Goal: Task Accomplishment & Management: Manage account settings

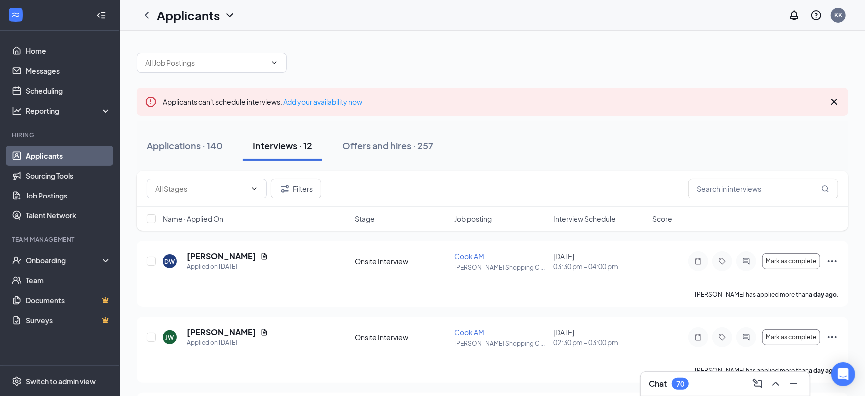
click at [622, 220] on div "Interview Schedule" at bounding box center [599, 219] width 93 height 10
click at [623, 220] on icon "ArrowDown" at bounding box center [623, 219] width 6 height 6
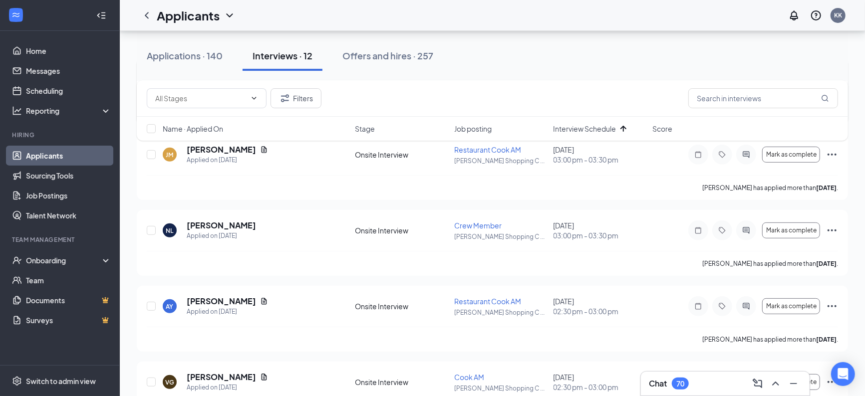
scroll to position [185, 0]
click at [614, 317] on div "AY [PERSON_NAME] Applied on [DATE] Onsite Interview Restaurant Cook AM [PERSON_…" at bounding box center [493, 309] width 692 height 31
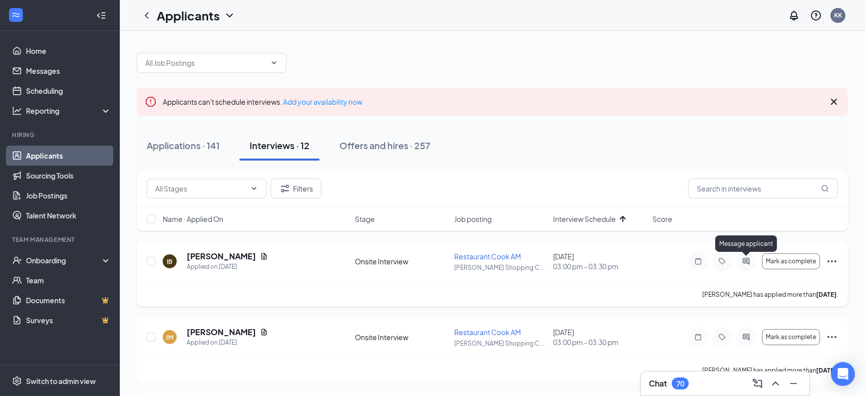
click at [745, 262] on icon "ActiveChat" at bounding box center [746, 261] width 6 height 6
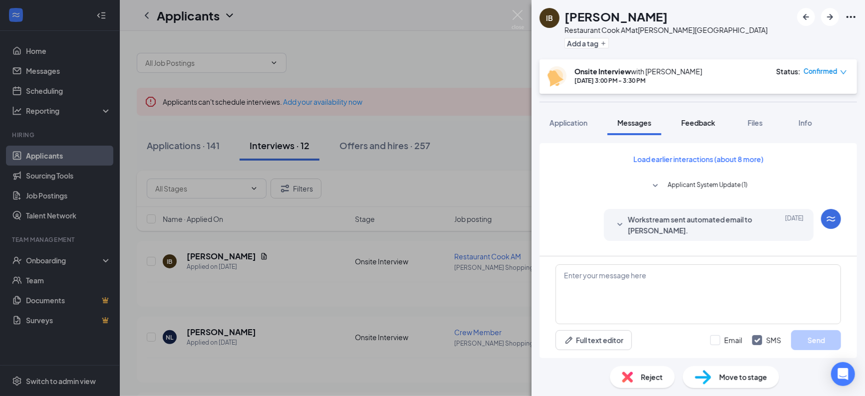
click at [706, 120] on span "Feedback" at bounding box center [699, 122] width 34 height 9
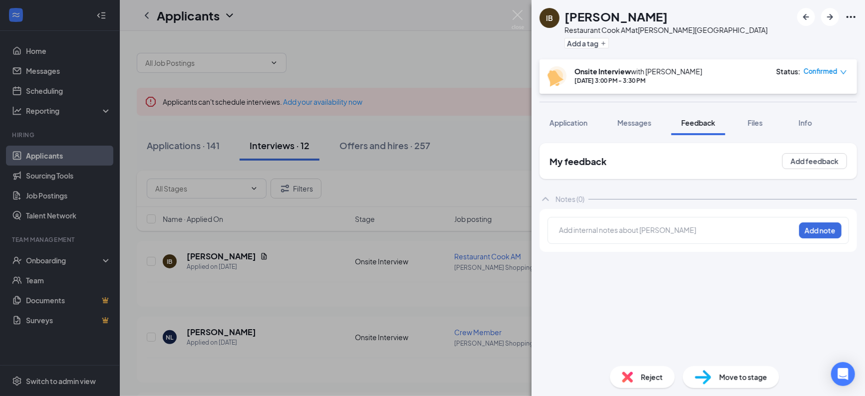
click at [662, 228] on div at bounding box center [677, 230] width 235 height 10
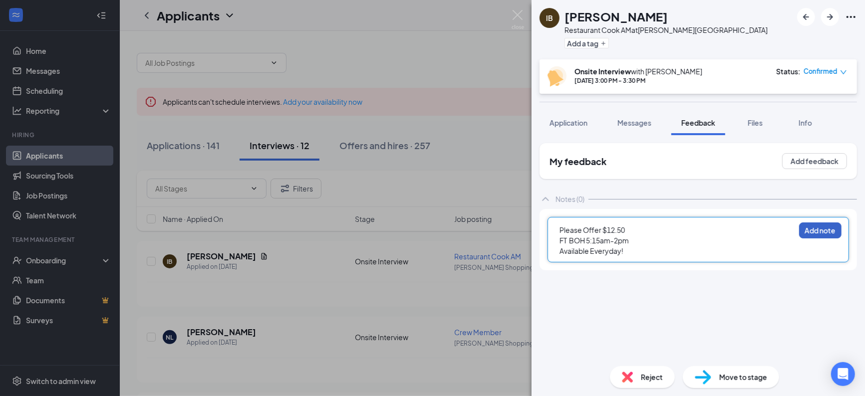
click at [817, 229] on button "Add note" at bounding box center [820, 231] width 42 height 16
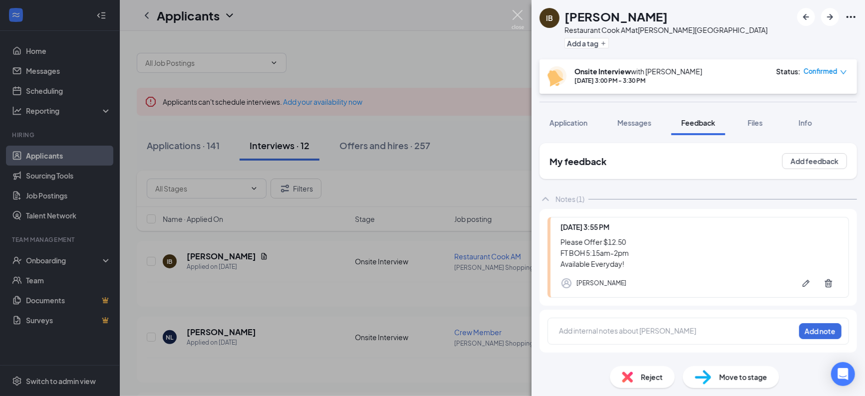
click at [518, 14] on img at bounding box center [518, 19] width 12 height 19
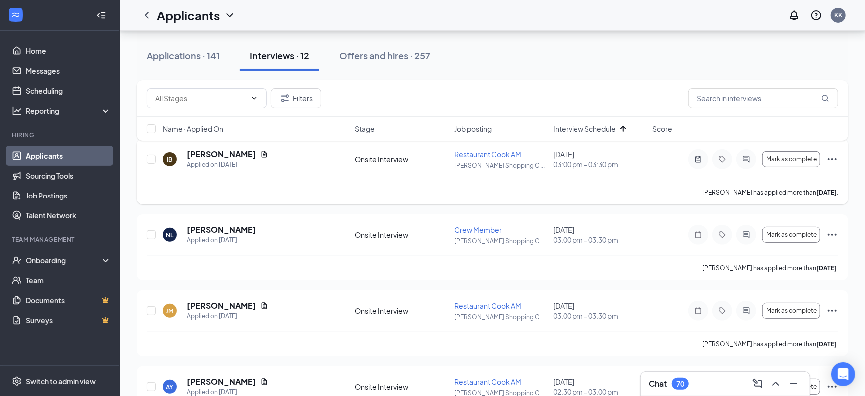
scroll to position [104, 0]
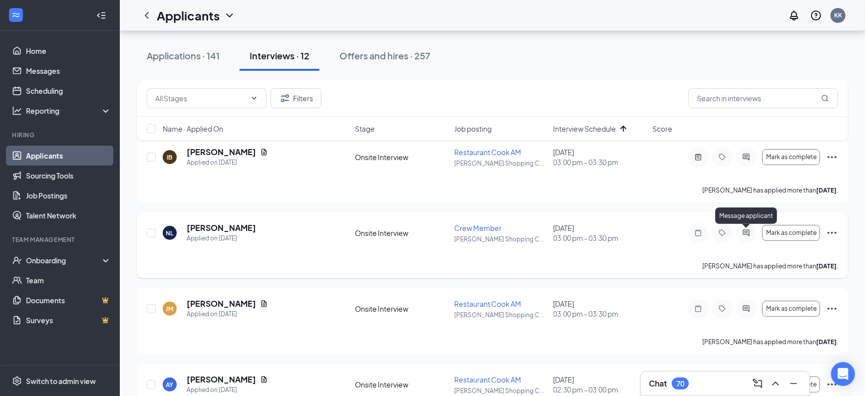
click at [749, 232] on icon "ActiveChat" at bounding box center [746, 233] width 6 height 6
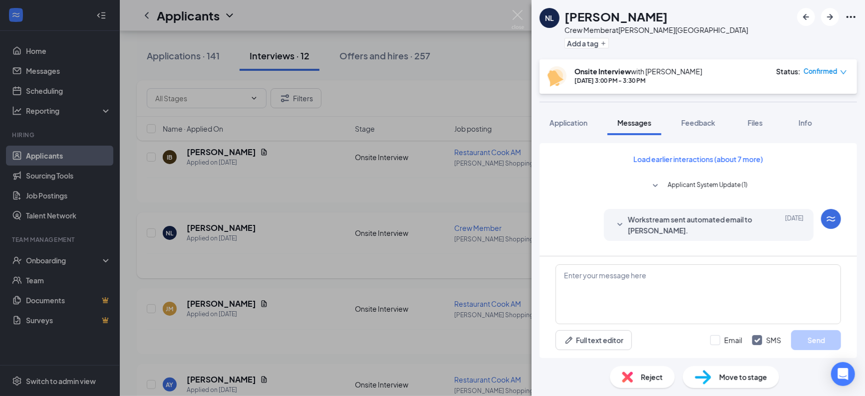
scroll to position [352, 0]
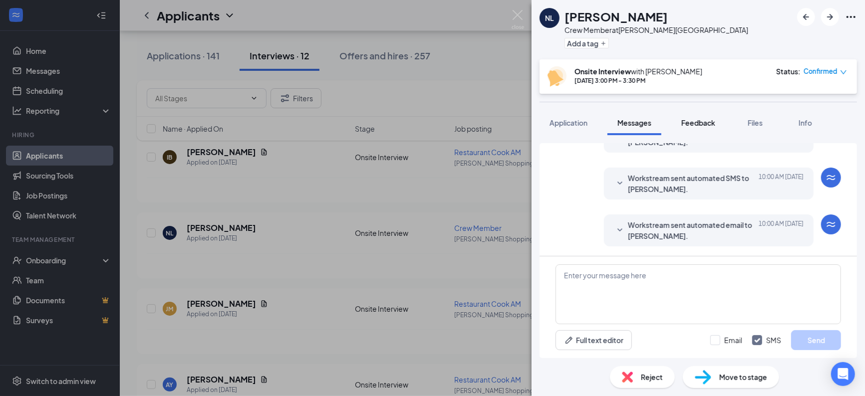
click at [703, 122] on span "Feedback" at bounding box center [699, 122] width 34 height 9
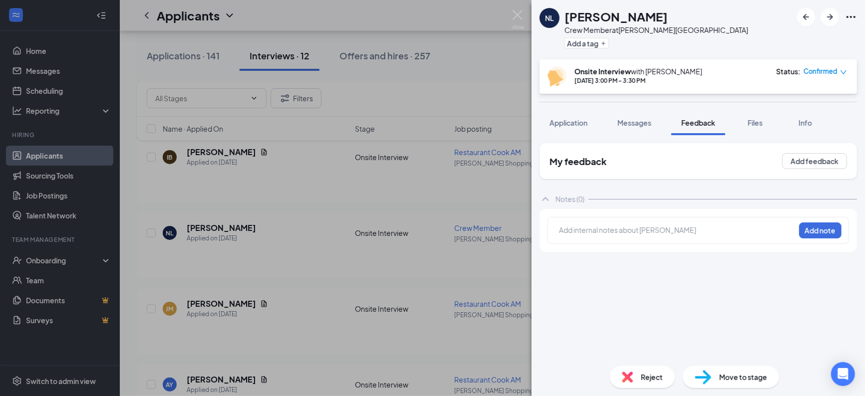
click at [635, 228] on div at bounding box center [677, 230] width 235 height 10
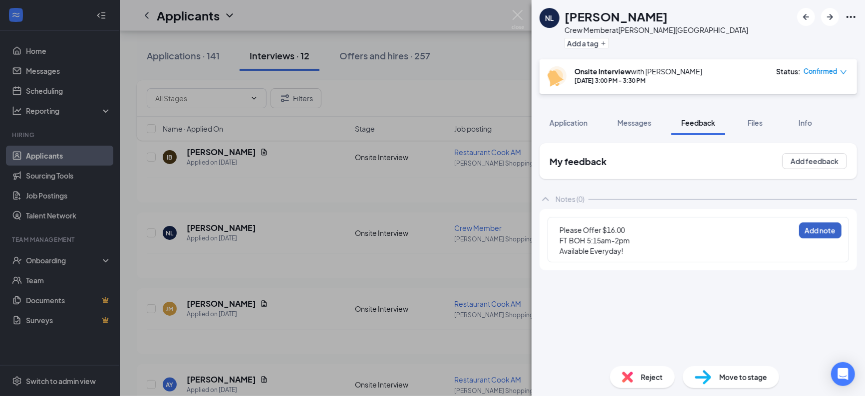
click at [829, 232] on button "Add note" at bounding box center [820, 231] width 42 height 16
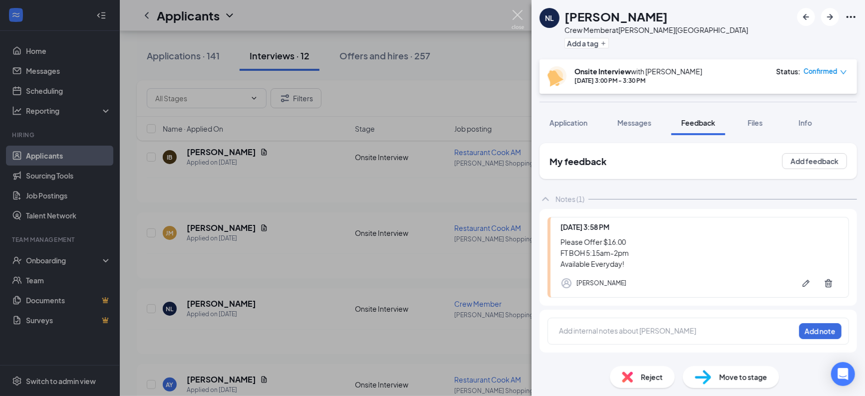
click at [517, 14] on img at bounding box center [518, 19] width 12 height 19
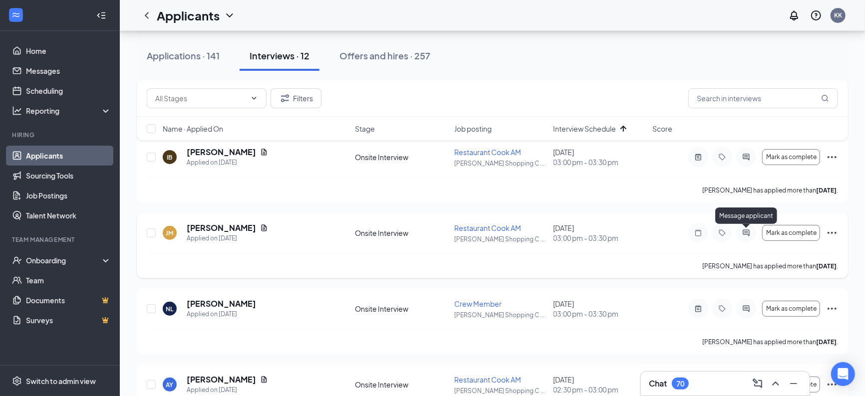
click at [749, 235] on icon "ActiveChat" at bounding box center [747, 233] width 12 height 8
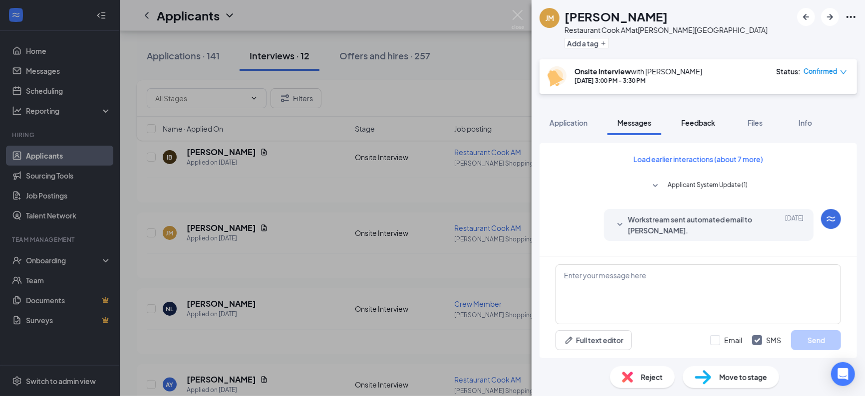
click at [701, 121] on span "Feedback" at bounding box center [699, 122] width 34 height 9
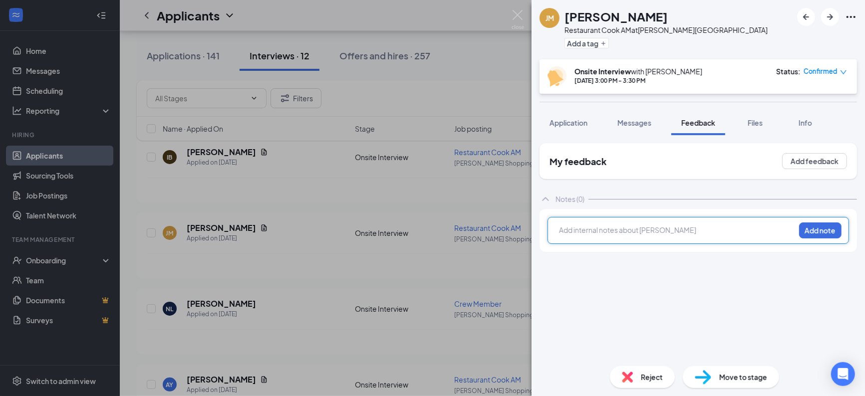
click at [654, 237] on div at bounding box center [677, 231] width 235 height 13
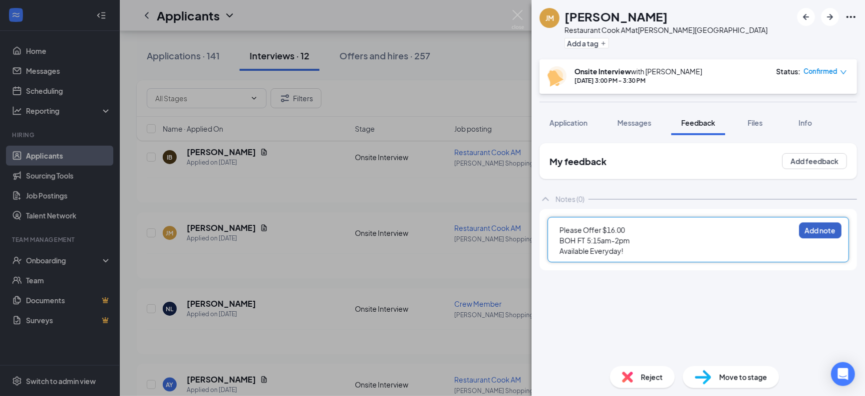
click at [824, 234] on button "Add note" at bounding box center [820, 231] width 42 height 16
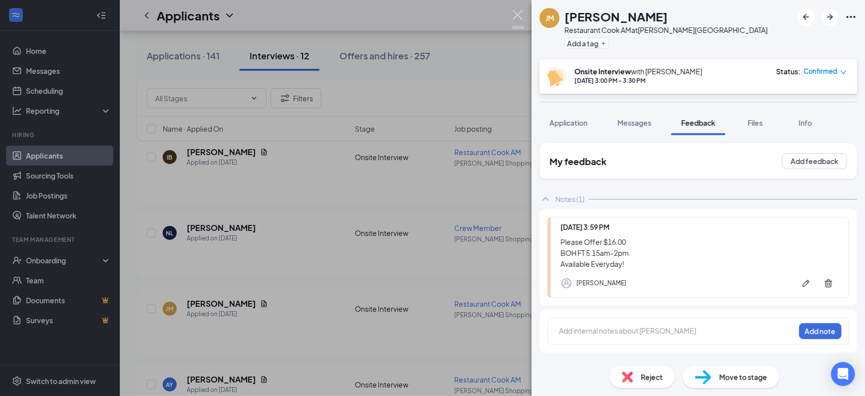
click at [518, 16] on img at bounding box center [518, 19] width 12 height 19
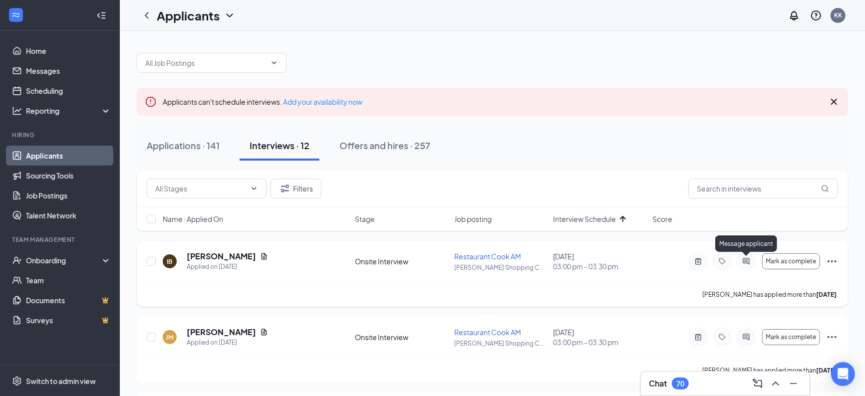
click at [746, 261] on icon "ActiveChat" at bounding box center [746, 261] width 6 height 6
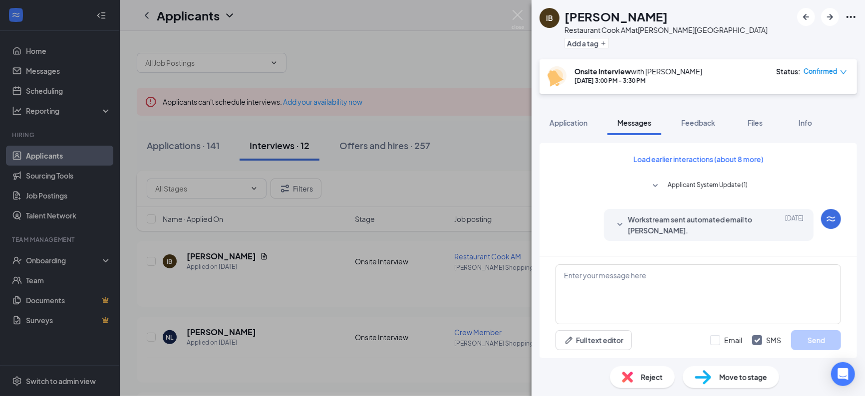
scroll to position [352, 0]
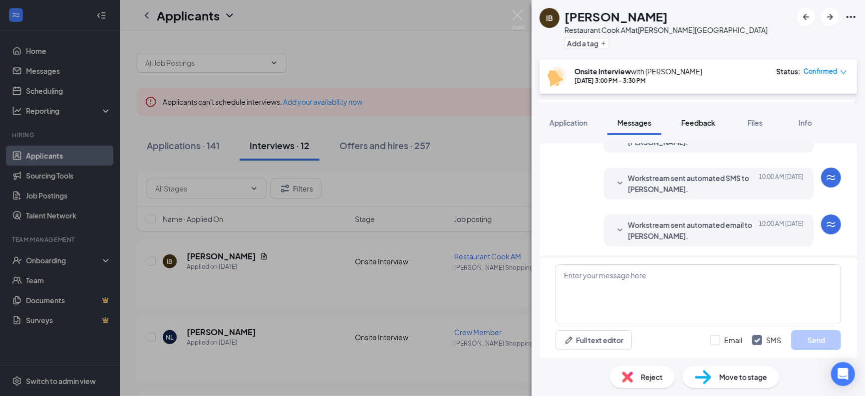
click at [703, 124] on span "Feedback" at bounding box center [699, 122] width 34 height 9
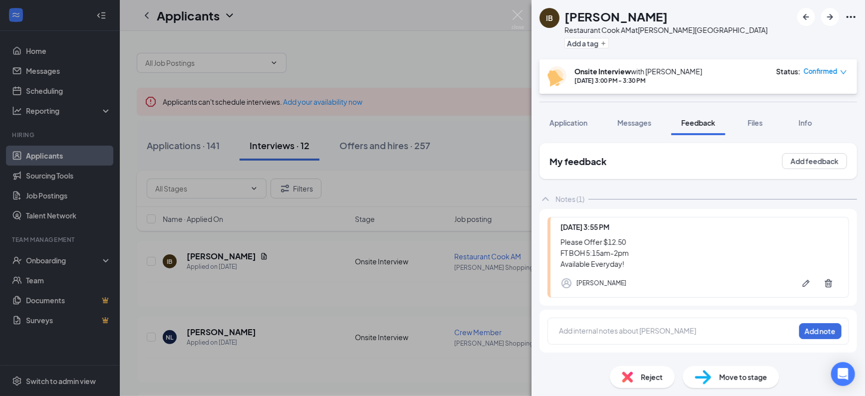
click at [743, 380] on span "Move to stage" at bounding box center [744, 377] width 48 height 11
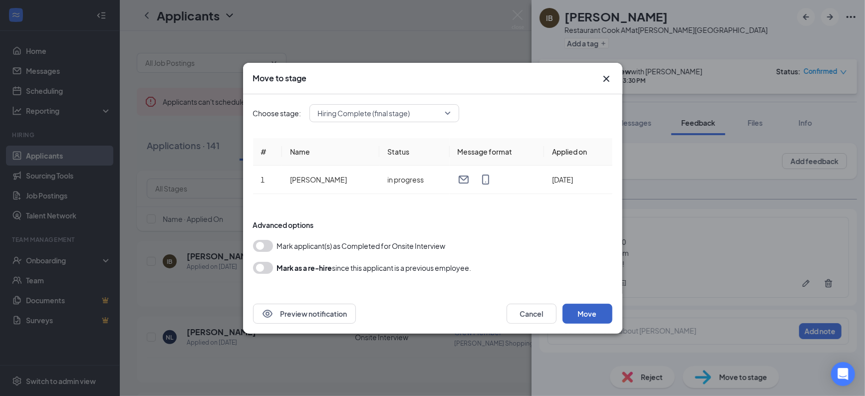
click at [590, 317] on button "Move" at bounding box center [588, 314] width 50 height 20
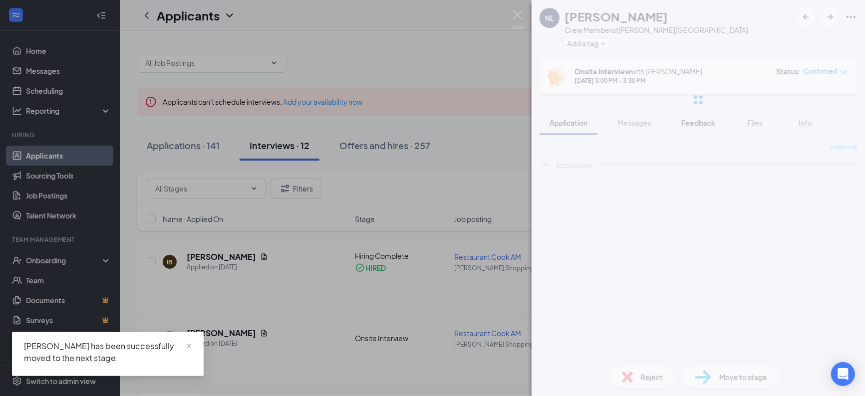
click at [700, 122] on span "Feedback" at bounding box center [699, 122] width 34 height 9
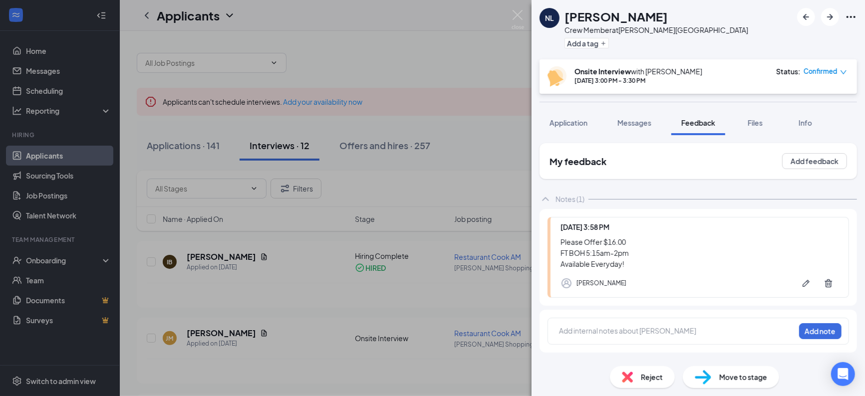
click at [722, 376] on span "Move to stage" at bounding box center [744, 377] width 48 height 11
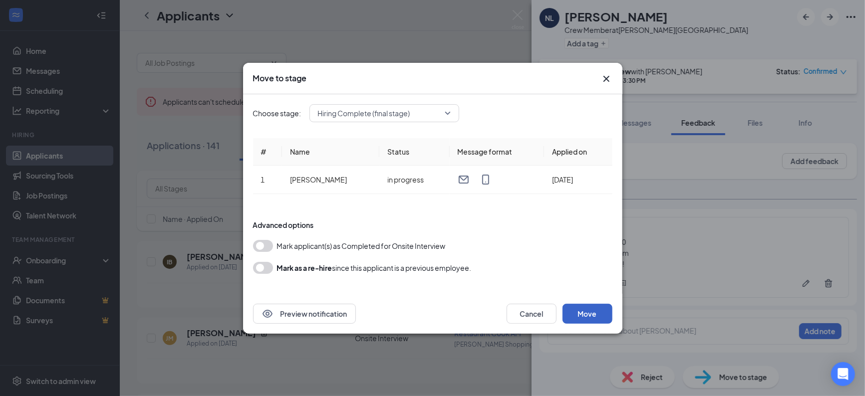
click at [576, 320] on button "Move" at bounding box center [588, 314] width 50 height 20
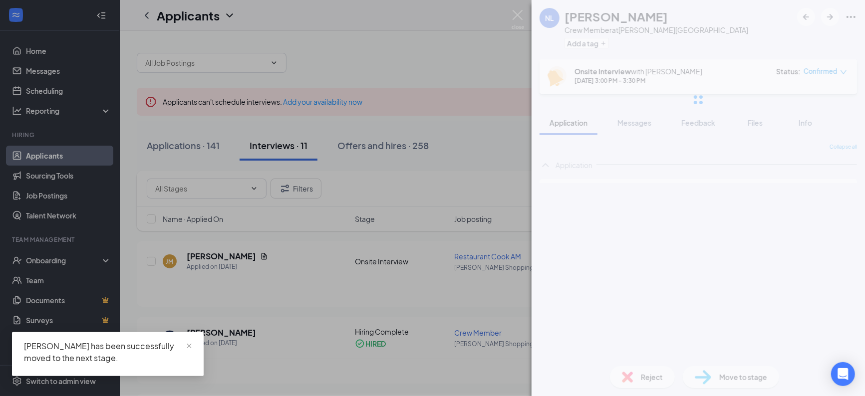
click at [674, 115] on div at bounding box center [699, 100] width 334 height 200
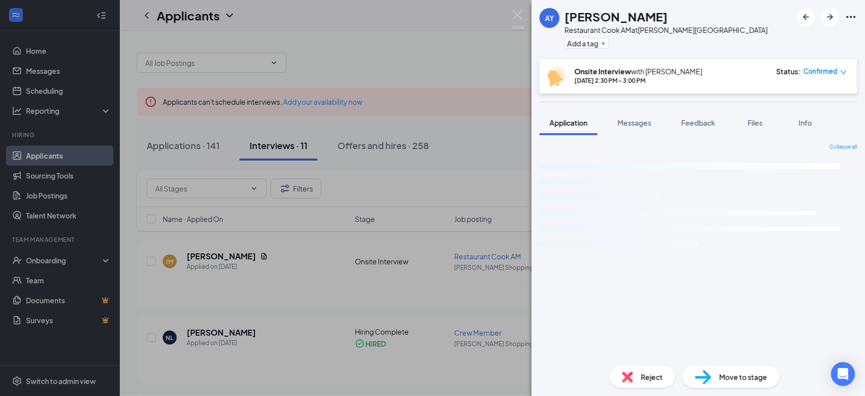
click at [515, 6] on div "AY [PERSON_NAME] Restaurant Cook AM at [PERSON_NAME][GEOGRAPHIC_DATA] Add a tag…" at bounding box center [432, 198] width 865 height 396
click at [519, 15] on img at bounding box center [518, 19] width 12 height 19
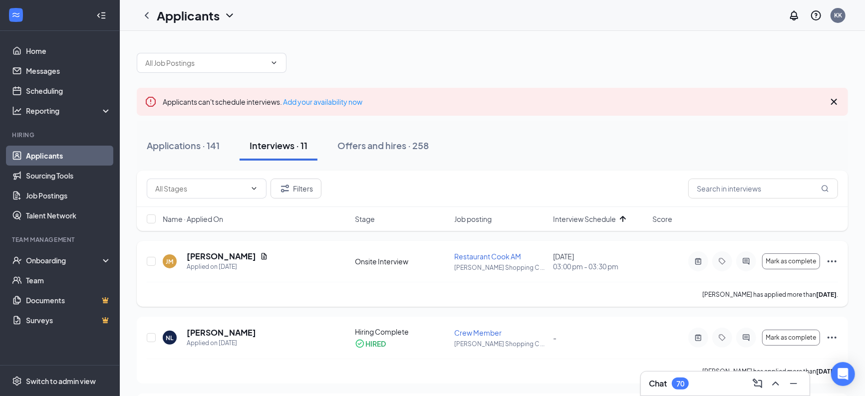
click at [745, 261] on icon "ActiveChat" at bounding box center [747, 262] width 12 height 8
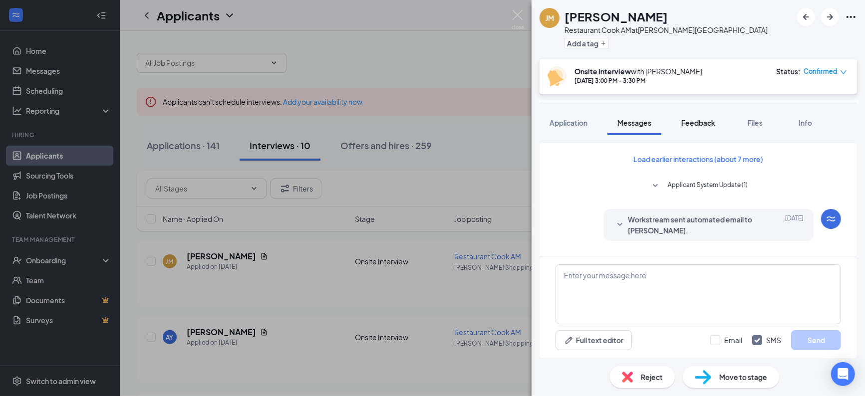
scroll to position [352, 0]
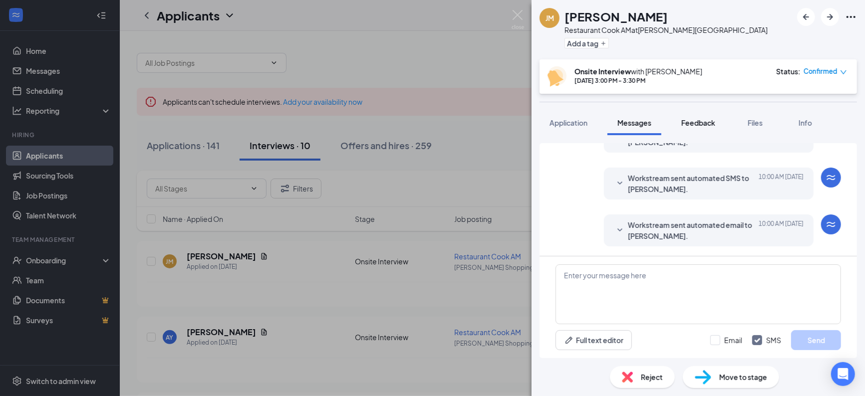
click at [699, 122] on span "Feedback" at bounding box center [699, 122] width 34 height 9
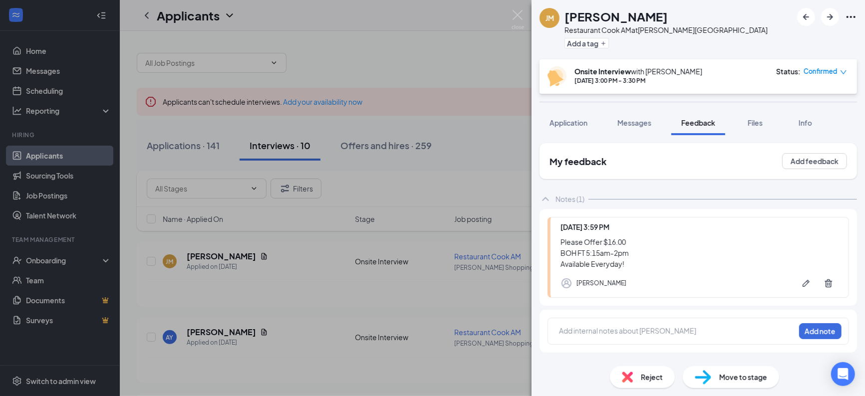
click at [727, 378] on span "Move to stage" at bounding box center [744, 377] width 48 height 11
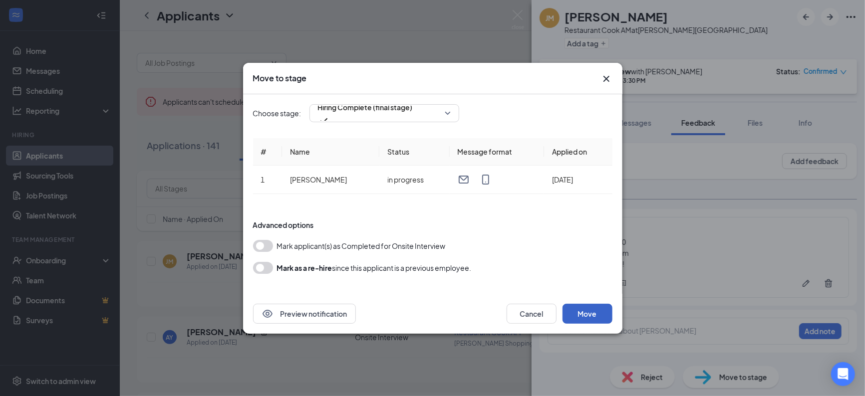
click at [580, 319] on button "Move" at bounding box center [588, 314] width 50 height 20
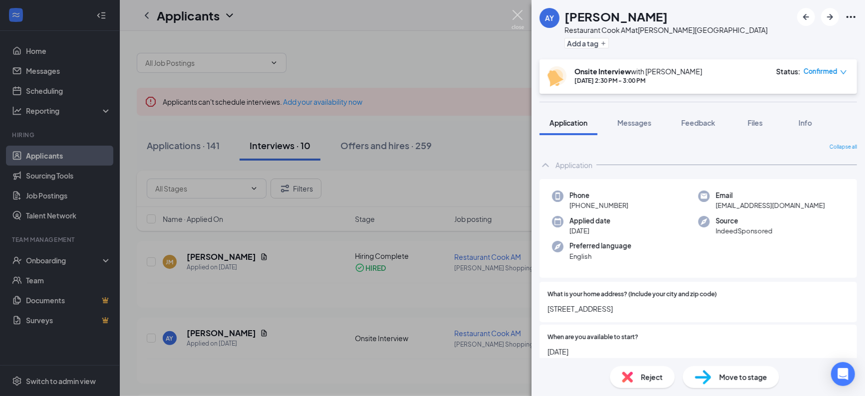
click at [517, 12] on img at bounding box center [518, 19] width 12 height 19
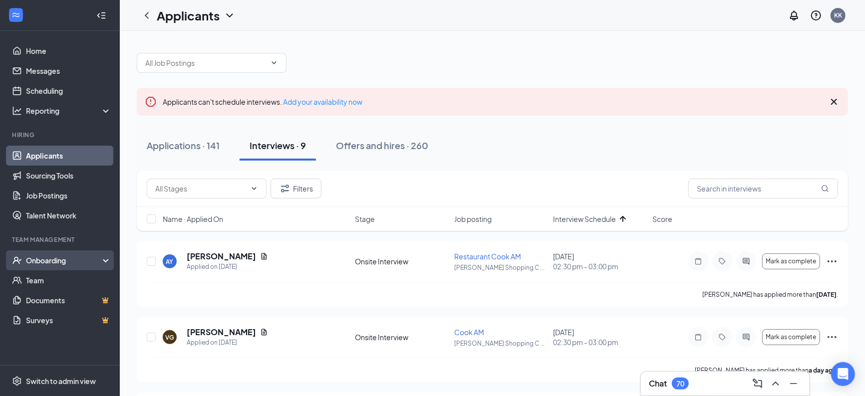
click at [59, 256] on div "Onboarding" at bounding box center [64, 261] width 77 height 10
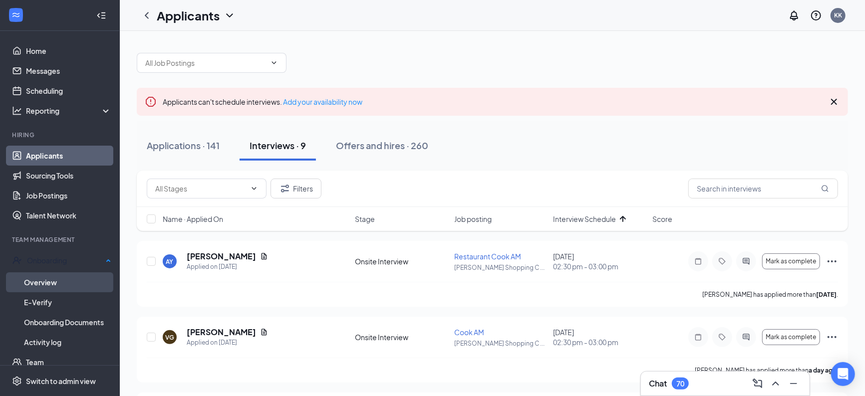
click at [48, 277] on link "Overview" at bounding box center [67, 283] width 87 height 20
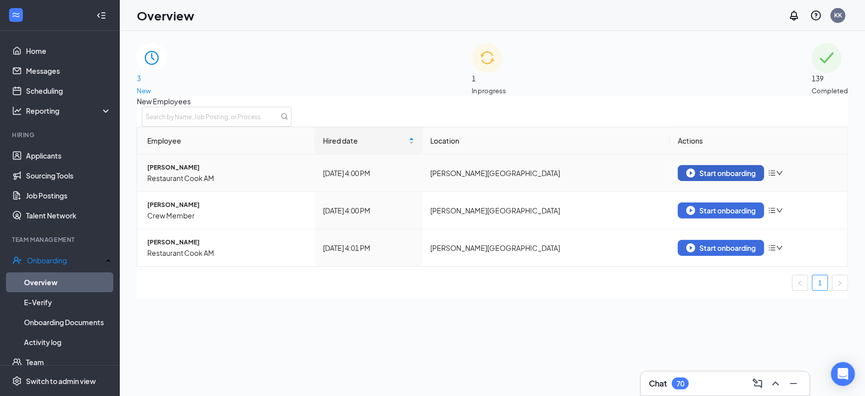
click at [698, 178] on div "Start onboarding" at bounding box center [721, 173] width 69 height 9
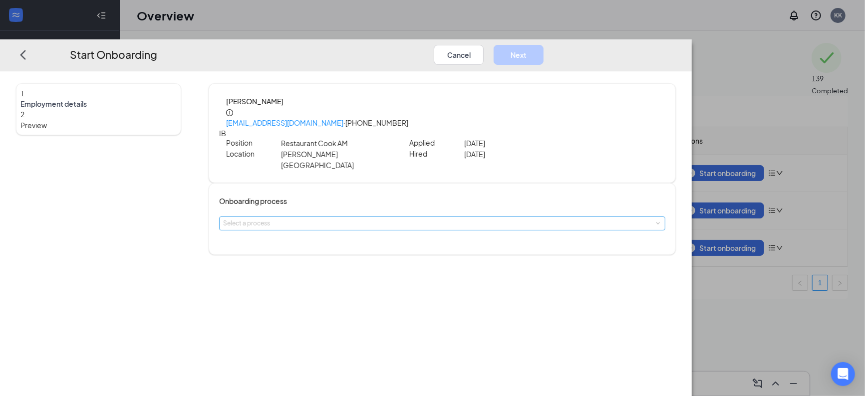
click at [410, 219] on div "Select a process" at bounding box center [440, 224] width 434 height 10
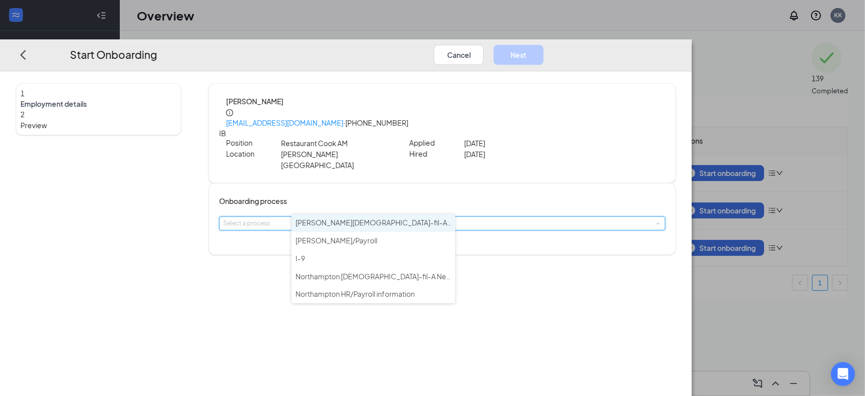
click at [374, 223] on span "[PERSON_NAME][DEMOGRAPHIC_DATA]-fil-A New Hire Onboarding" at bounding box center [407, 222] width 223 height 9
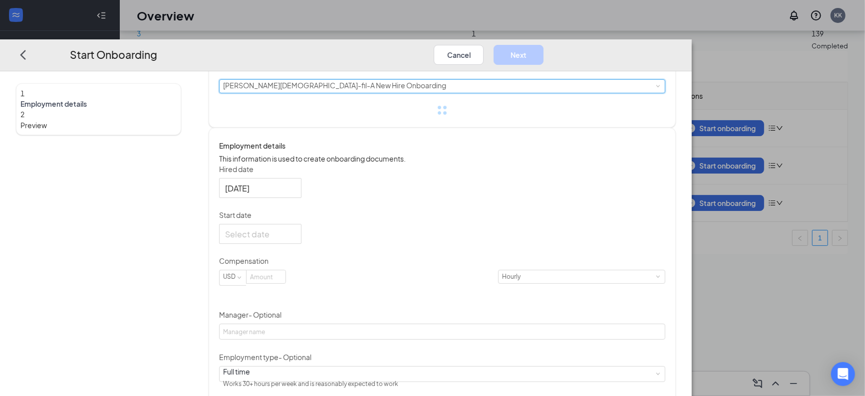
scroll to position [145, 0]
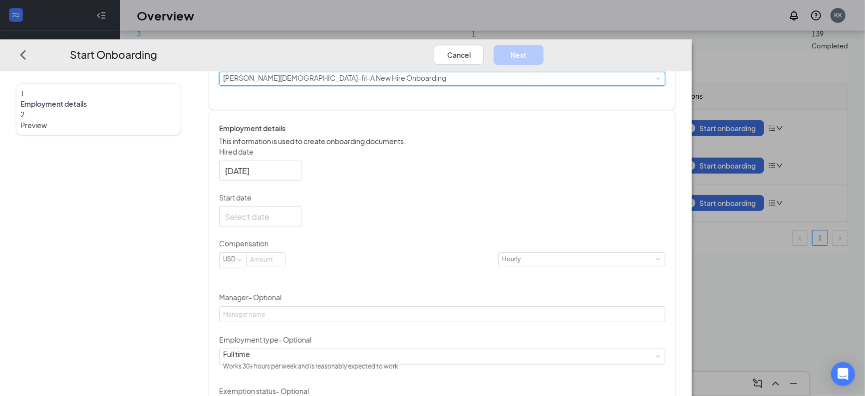
click at [376, 230] on form "Hired date [DATE] Start date Compensation USD Hourly Manager - Optional Employm…" at bounding box center [442, 303] width 447 height 312
click at [296, 211] on div at bounding box center [260, 217] width 70 height 12
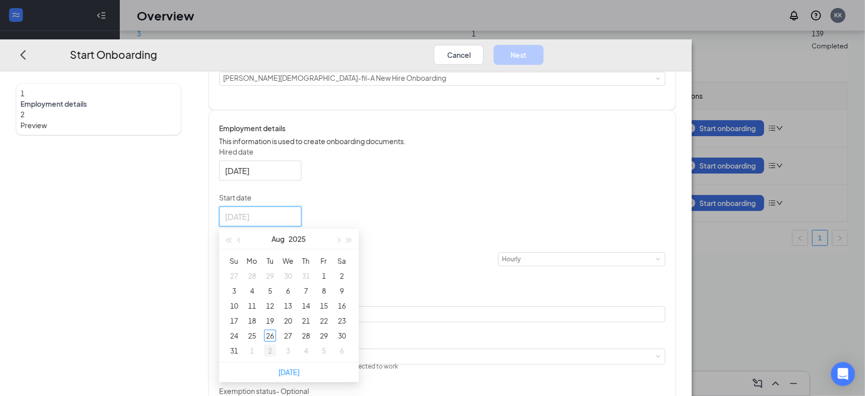
type input "[DATE]"
click at [276, 345] on div "2" at bounding box center [270, 351] width 12 height 12
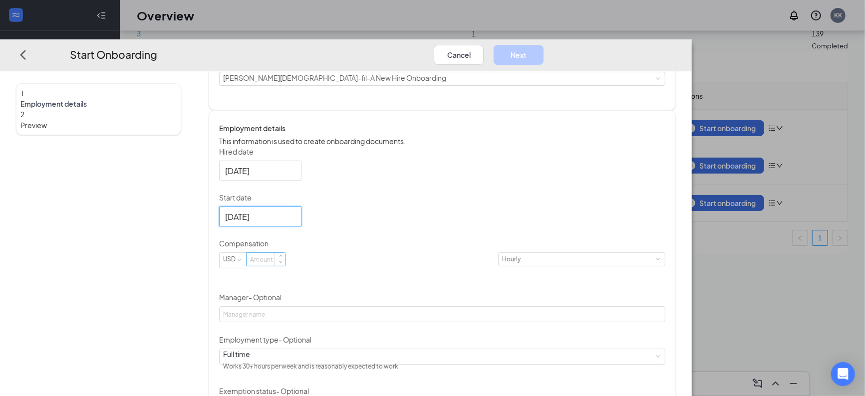
click at [286, 257] on input at bounding box center [266, 260] width 39 height 13
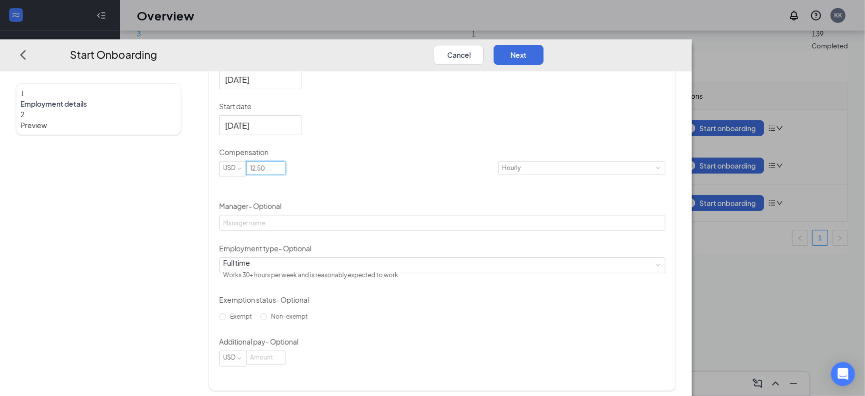
scroll to position [237, 0]
click at [544, 45] on button "Next" at bounding box center [519, 55] width 50 height 20
type input "12.5"
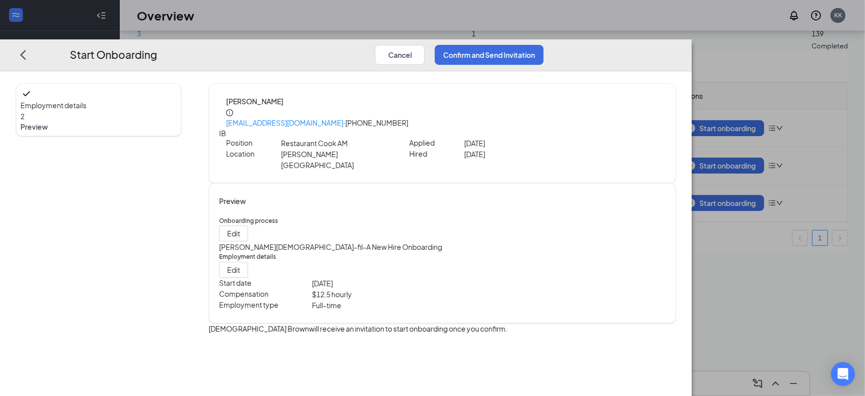
scroll to position [0, 0]
click at [544, 45] on button "Confirm and Send Invitation" at bounding box center [489, 55] width 109 height 20
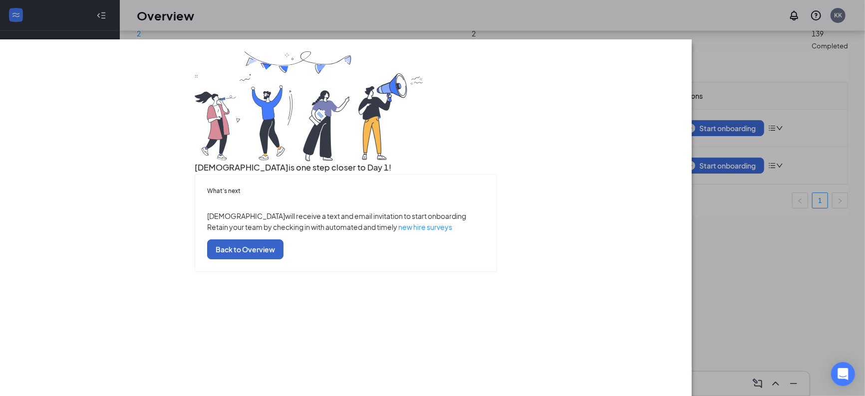
click at [284, 260] on button "Back to Overview" at bounding box center [245, 250] width 76 height 20
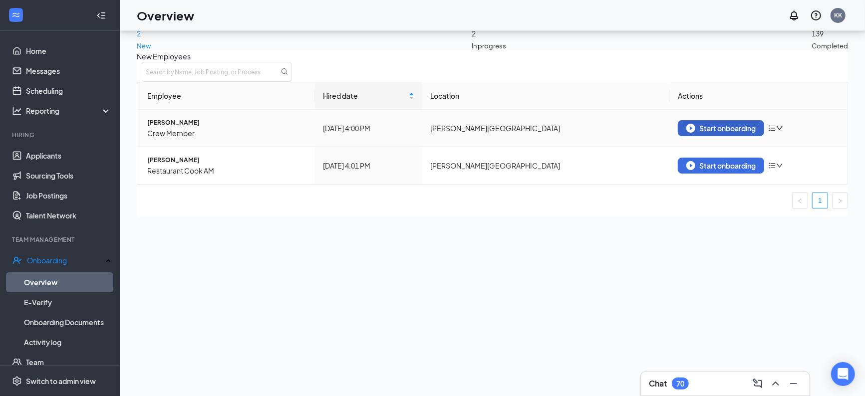
click at [706, 133] on div "Start onboarding" at bounding box center [721, 128] width 69 height 9
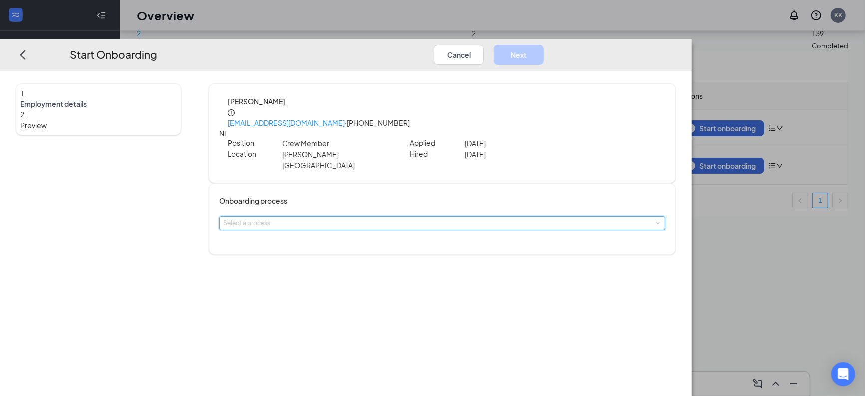
click at [656, 222] on span at bounding box center [658, 224] width 4 height 4
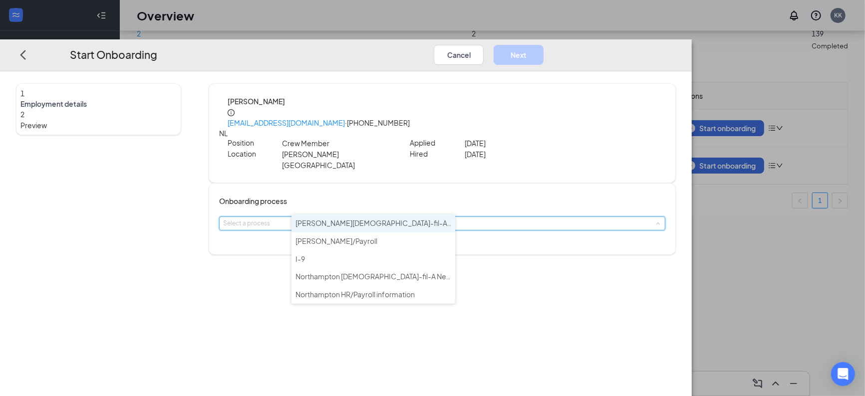
click at [404, 225] on span "[PERSON_NAME][DEMOGRAPHIC_DATA]-fil-A New Hire Onboarding" at bounding box center [407, 223] width 223 height 9
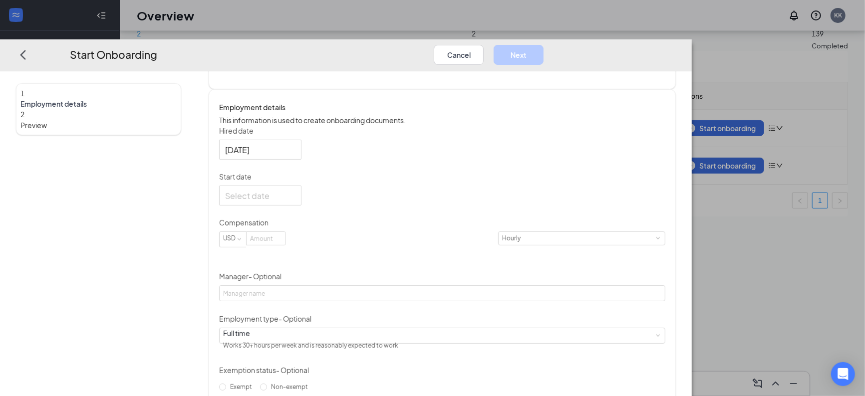
scroll to position [166, 0]
click at [296, 189] on div at bounding box center [260, 195] width 70 height 12
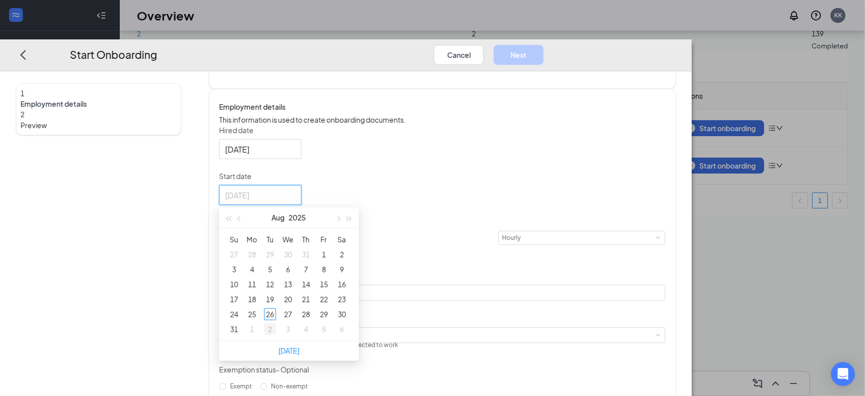
type input "[DATE]"
click at [276, 324] on div "2" at bounding box center [270, 330] width 12 height 12
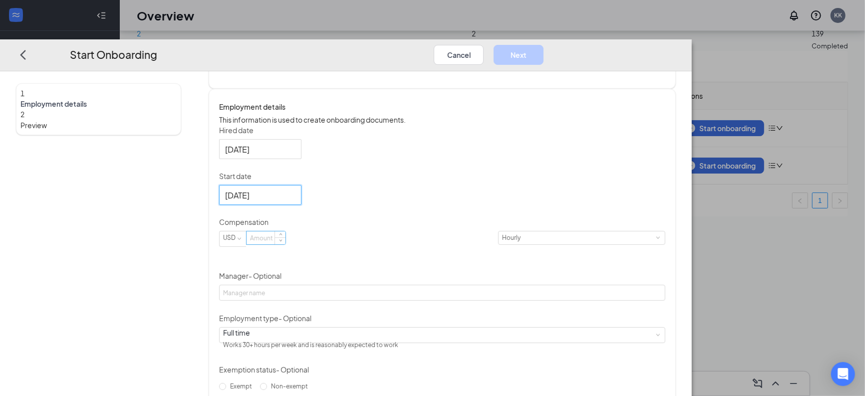
click at [286, 232] on input at bounding box center [266, 238] width 39 height 13
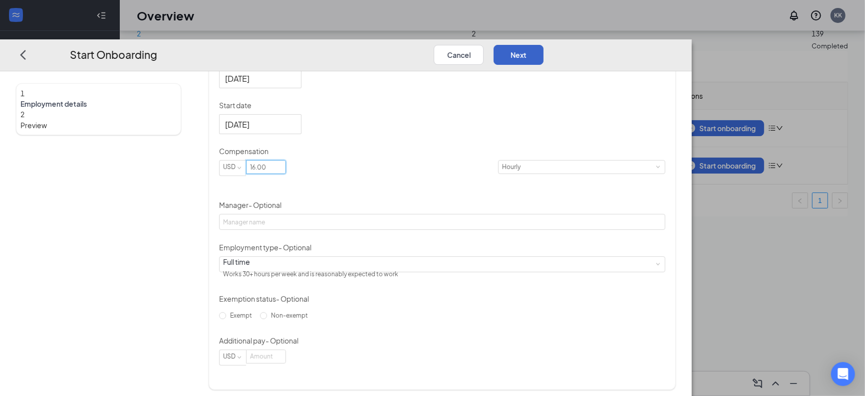
click at [544, 45] on button "Next" at bounding box center [519, 55] width 50 height 20
type input "16"
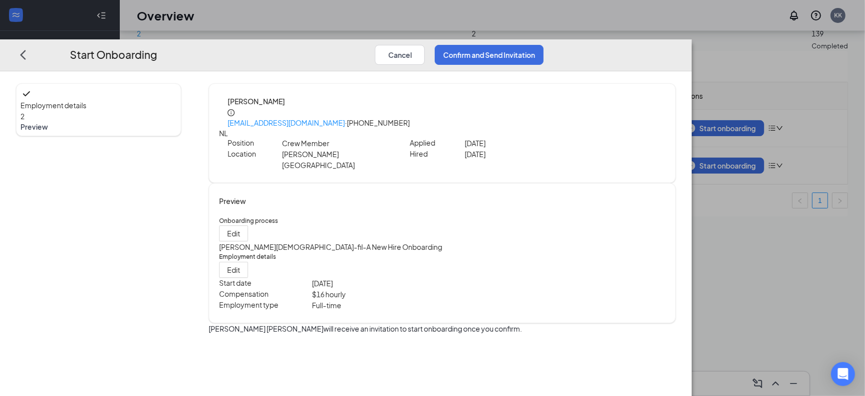
scroll to position [0, 0]
click at [544, 45] on button "Confirm and Send Invitation" at bounding box center [489, 55] width 109 height 20
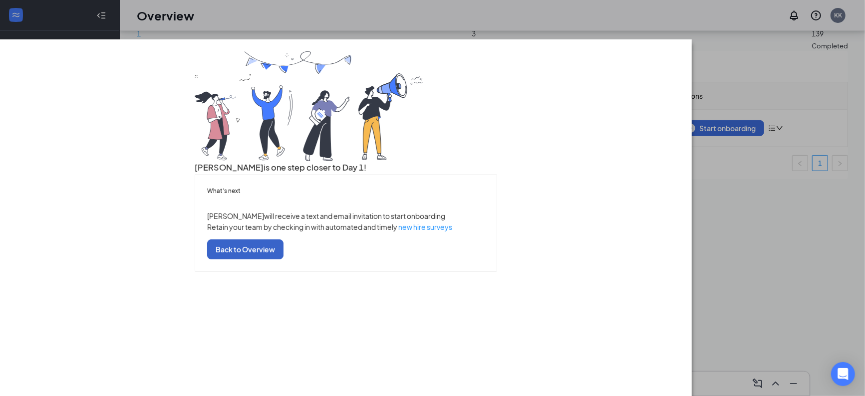
click at [284, 260] on button "Back to Overview" at bounding box center [245, 250] width 76 height 20
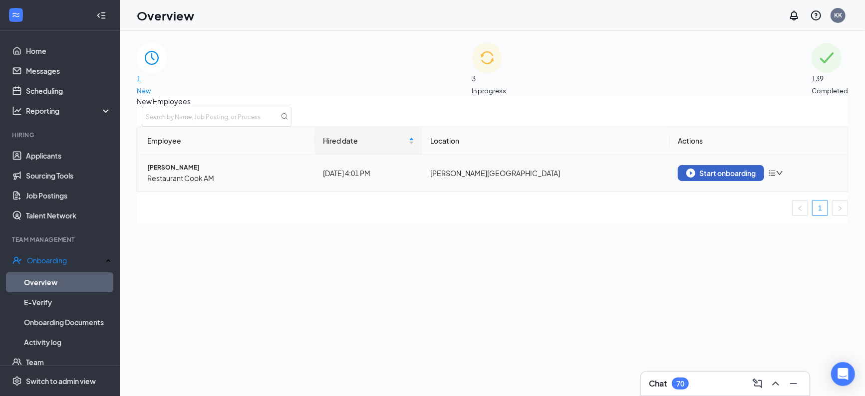
click at [721, 178] on div "Start onboarding" at bounding box center [721, 173] width 69 height 9
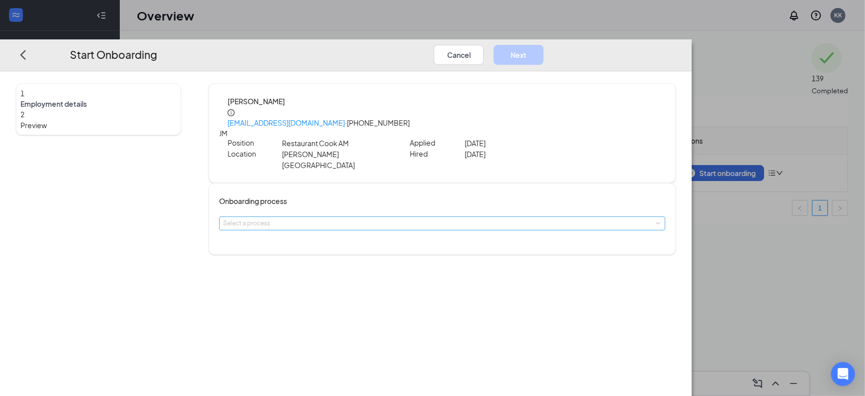
click at [419, 219] on div "Select a process" at bounding box center [440, 224] width 434 height 10
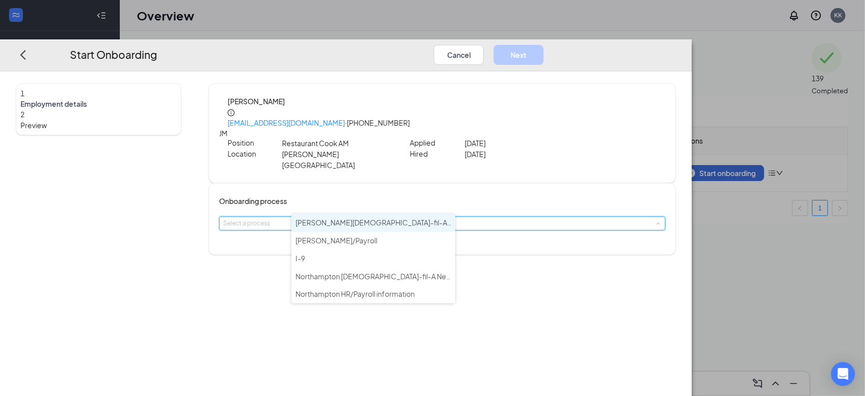
click at [409, 225] on span "[PERSON_NAME][DEMOGRAPHIC_DATA]-fil-A New Hire Onboarding" at bounding box center [407, 222] width 223 height 9
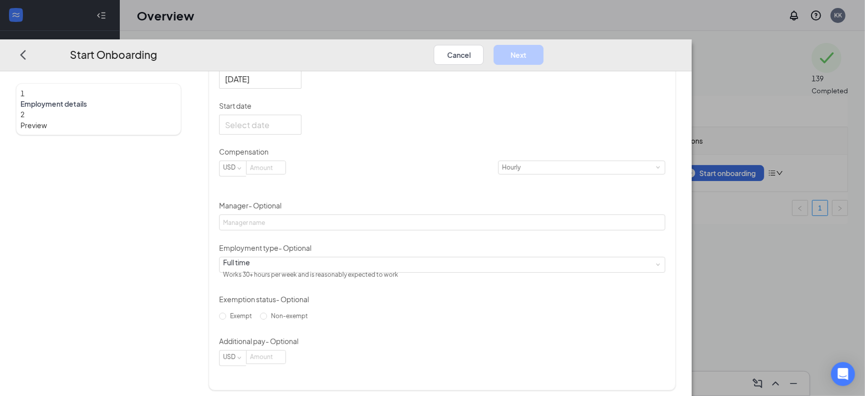
scroll to position [237, 0]
click at [296, 119] on div at bounding box center [260, 124] width 70 height 12
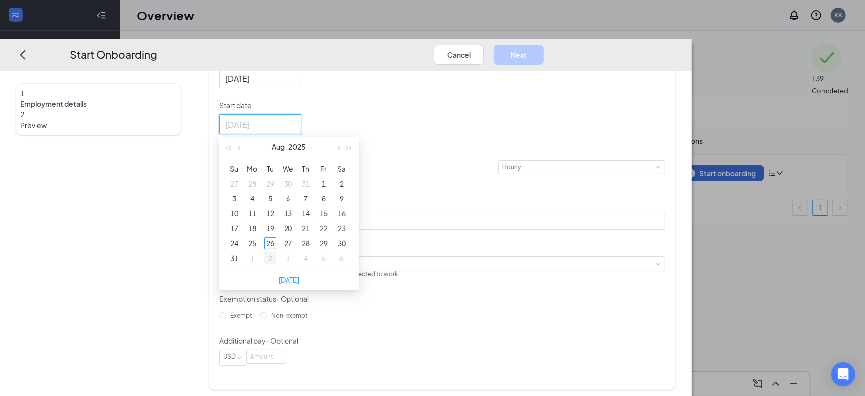
type input "[DATE]"
click at [276, 253] on div "2" at bounding box center [270, 259] width 12 height 12
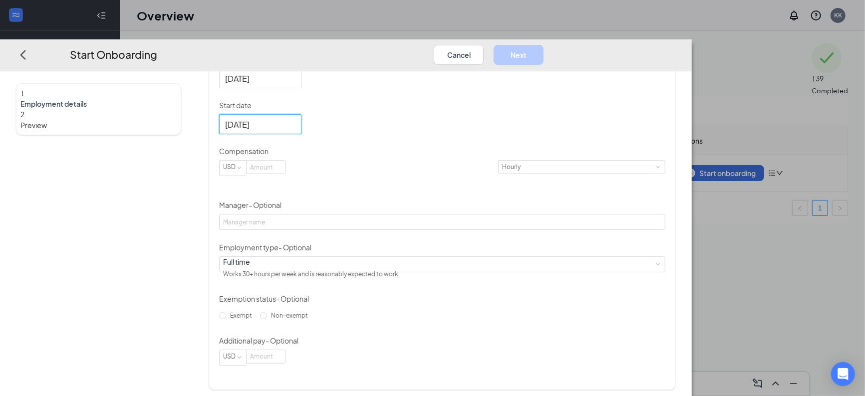
scroll to position [45, 0]
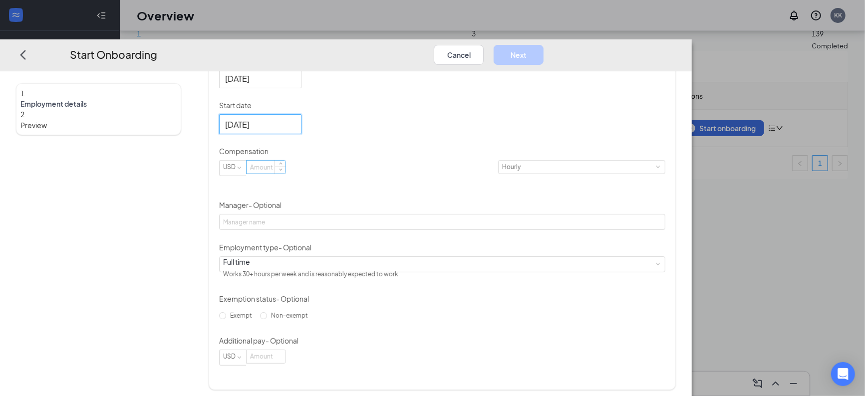
click at [286, 168] on input at bounding box center [266, 167] width 39 height 13
click at [544, 45] on button "Next" at bounding box center [519, 55] width 50 height 20
type input "16"
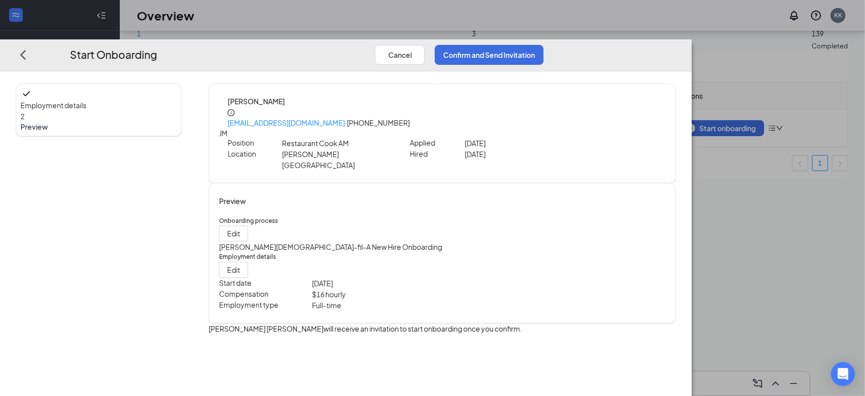
scroll to position [0, 0]
click at [544, 45] on button "Confirm and Send Invitation" at bounding box center [489, 55] width 109 height 20
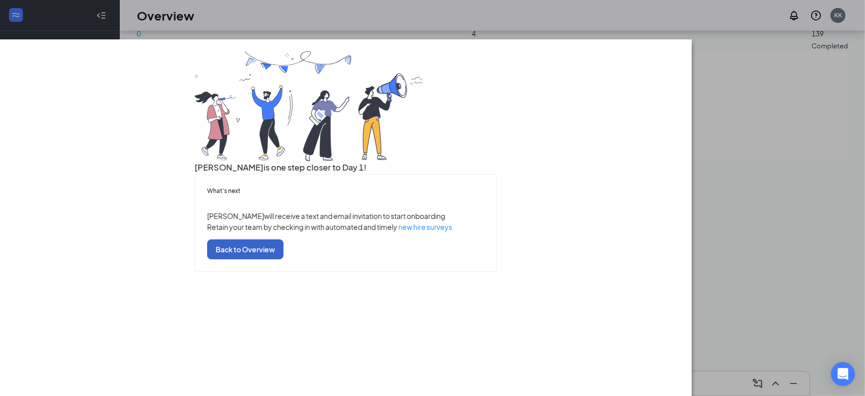
click at [284, 260] on button "Back to Overview" at bounding box center [245, 250] width 76 height 20
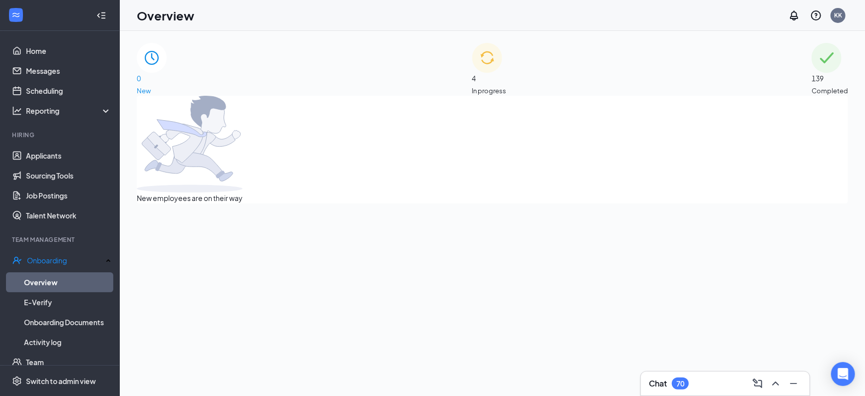
click at [507, 76] on div "4 In progress" at bounding box center [489, 69] width 34 height 53
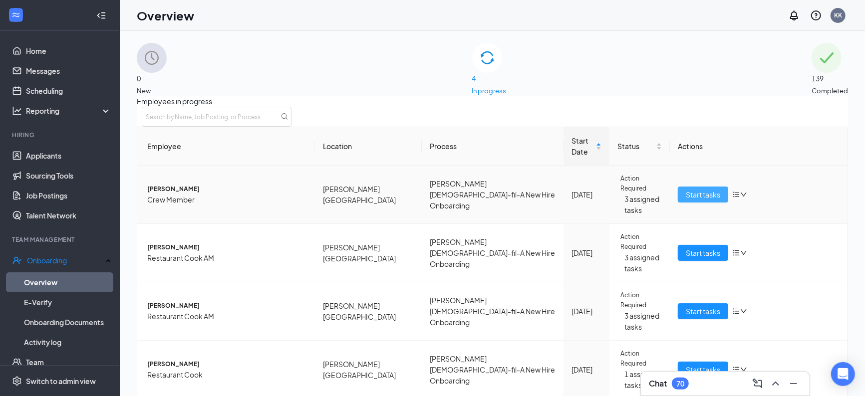
click at [695, 200] on span "Start tasks" at bounding box center [703, 194] width 34 height 11
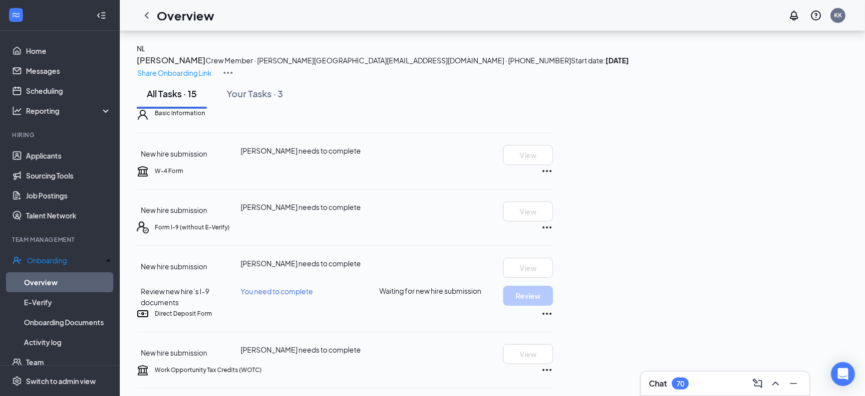
scroll to position [601, 0]
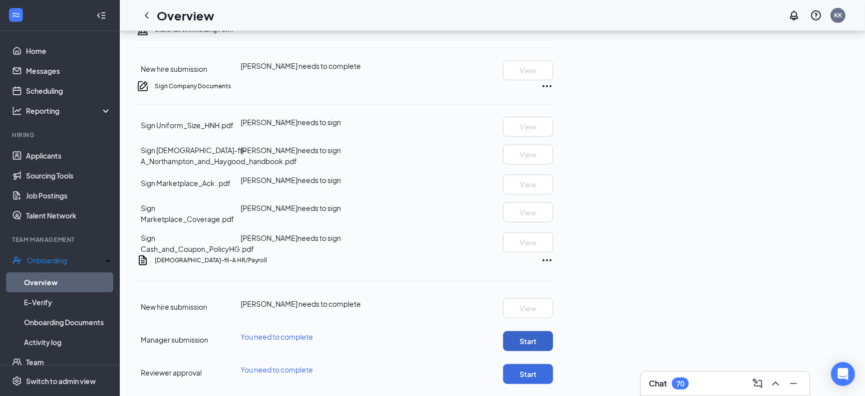
click at [553, 332] on button "Start" at bounding box center [528, 342] width 50 height 20
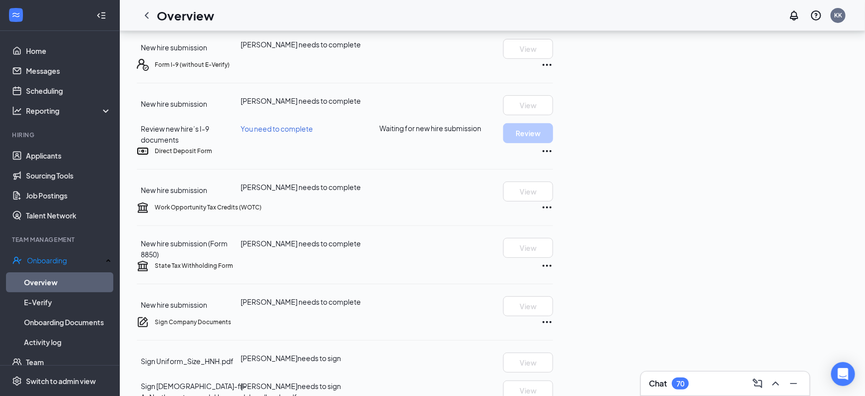
scroll to position [0, 0]
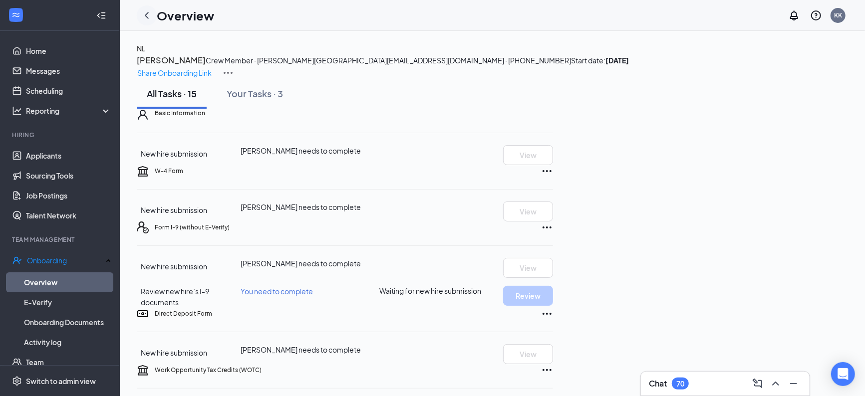
click at [146, 11] on icon "ChevronLeft" at bounding box center [147, 15] width 12 height 12
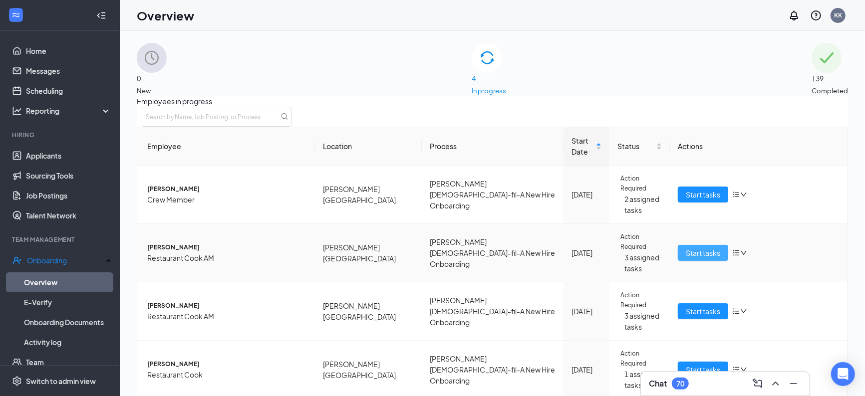
click at [689, 259] on span "Start tasks" at bounding box center [703, 253] width 34 height 11
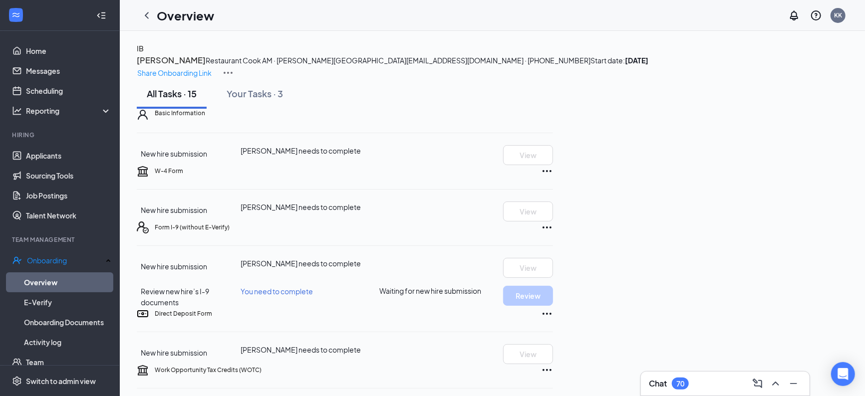
scroll to position [601, 0]
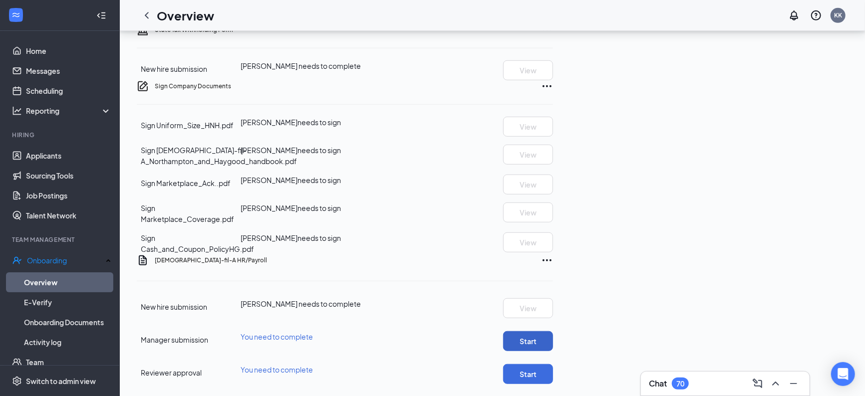
click at [553, 332] on button "Start" at bounding box center [528, 342] width 50 height 20
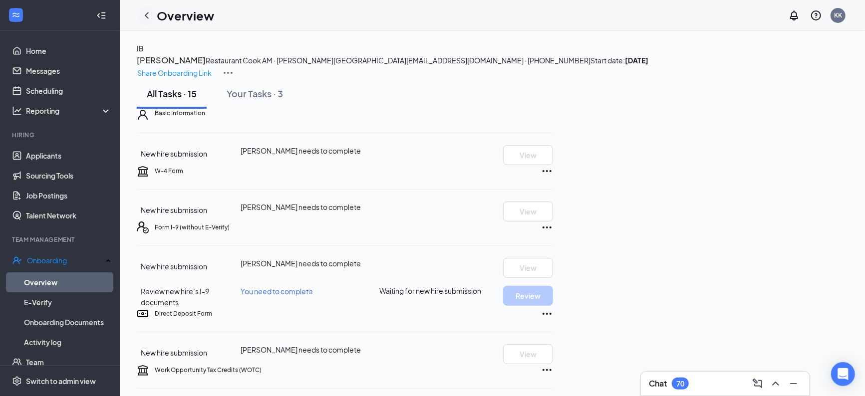
click at [148, 14] on icon "ChevronLeft" at bounding box center [147, 15] width 12 height 12
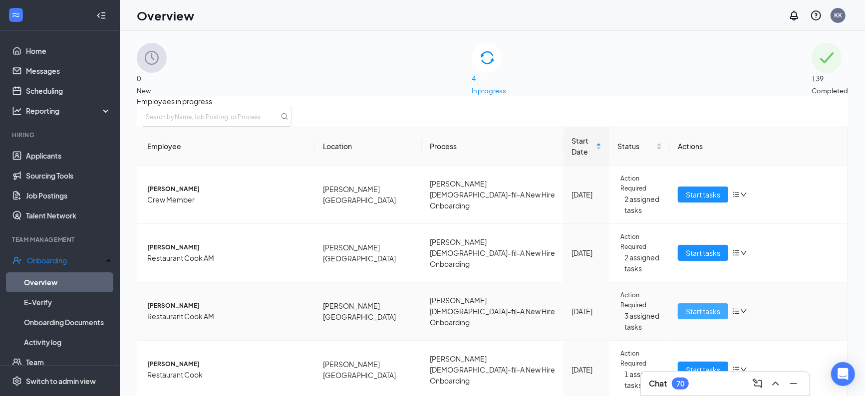
click at [706, 317] on span "Start tasks" at bounding box center [703, 311] width 34 height 11
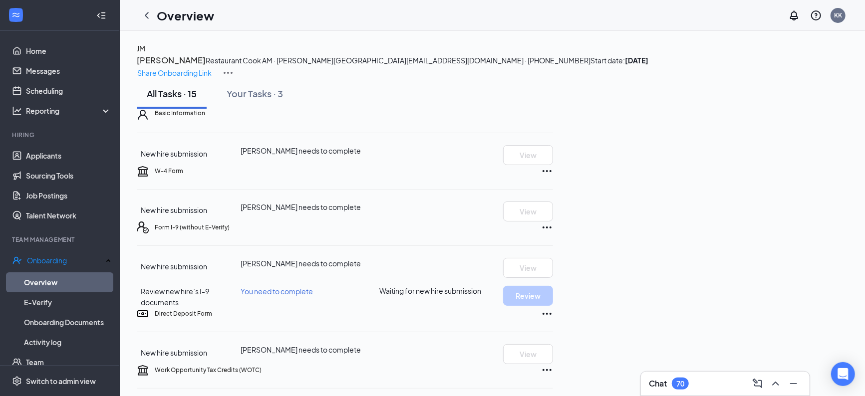
scroll to position [601, 0]
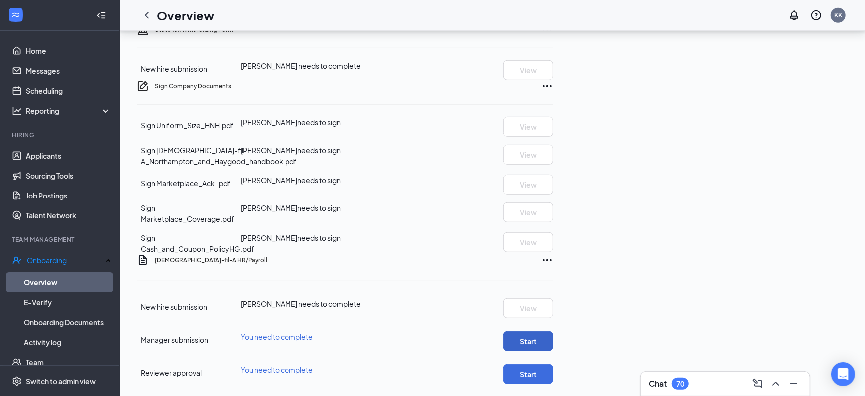
click at [553, 332] on button "Start" at bounding box center [528, 342] width 50 height 20
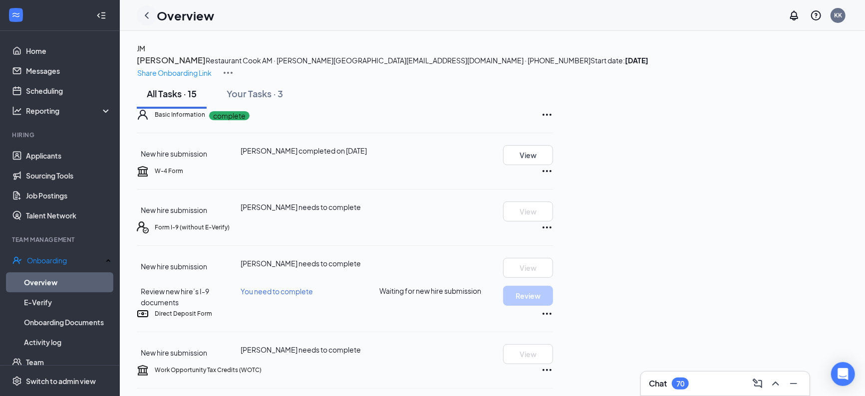
click at [148, 14] on icon "ChevronLeft" at bounding box center [147, 15] width 12 height 12
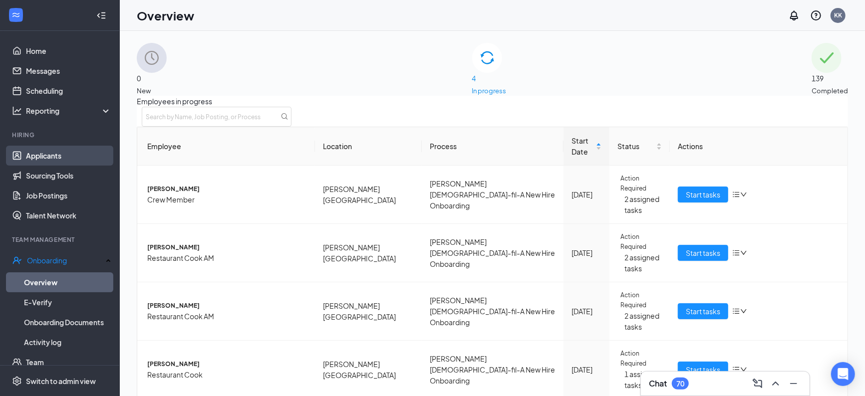
click at [52, 154] on link "Applicants" at bounding box center [68, 156] width 85 height 20
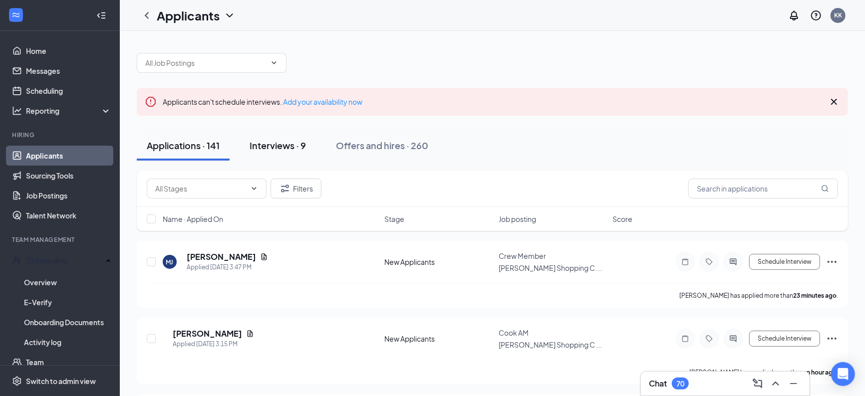
click at [289, 144] on div "Interviews · 9" at bounding box center [278, 145] width 56 height 12
